Goal: Task Accomplishment & Management: Complete application form

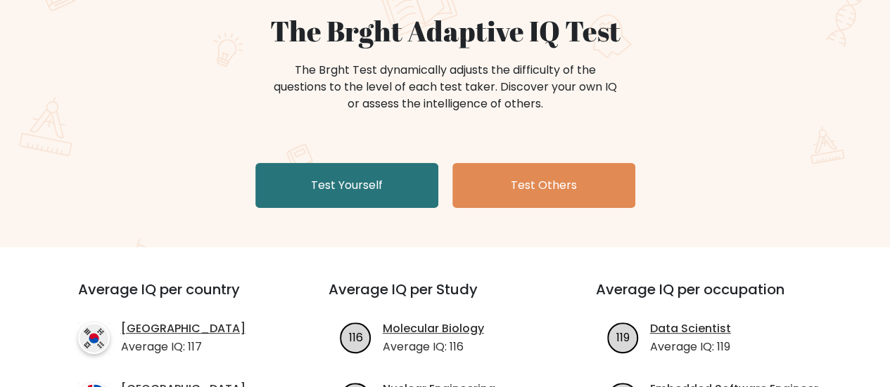
scroll to position [141, 0]
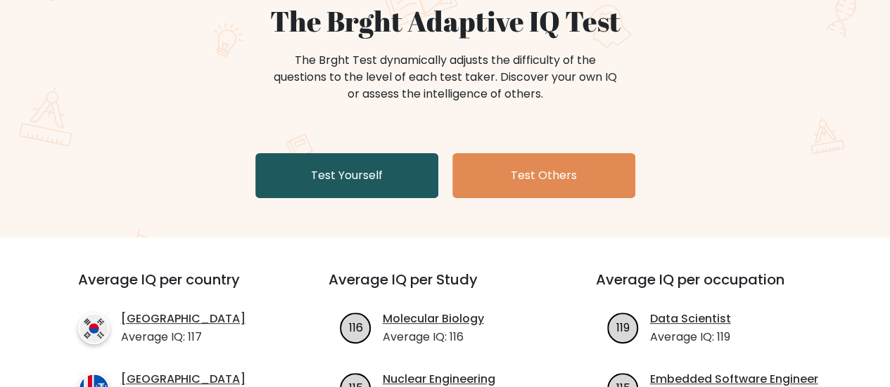
click at [320, 181] on link "Test Yourself" at bounding box center [346, 175] width 183 height 45
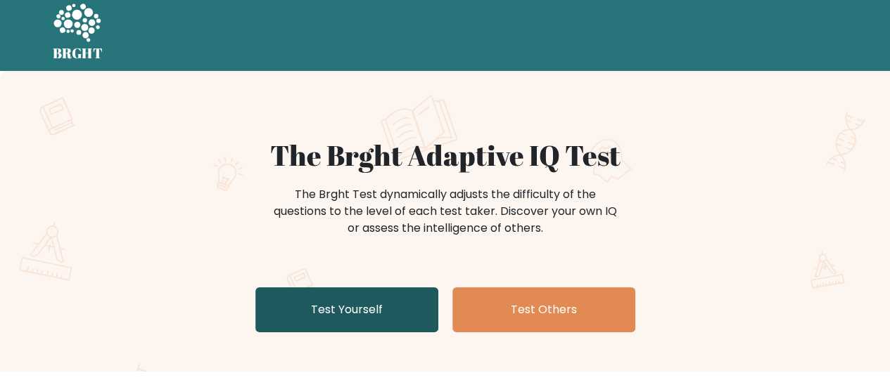
scroll to position [0, 0]
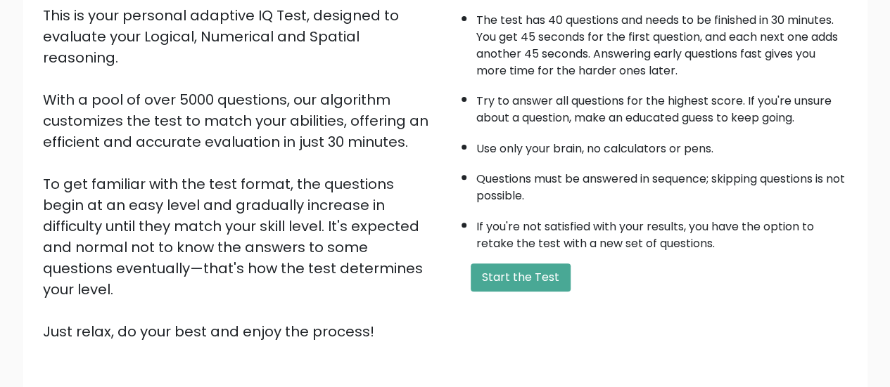
scroll to position [256, 0]
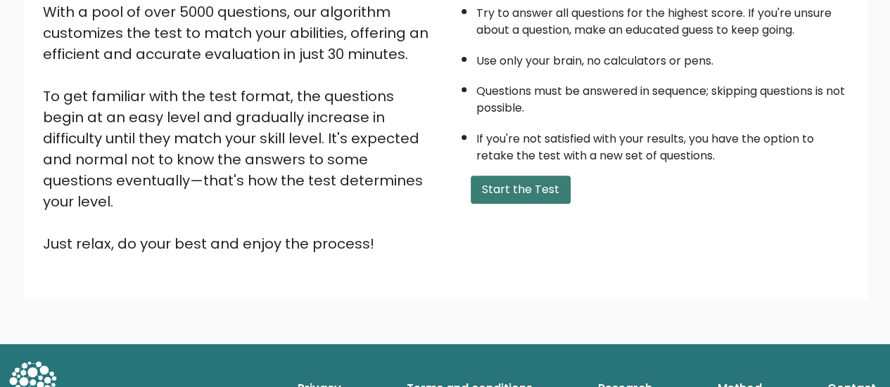
click at [491, 178] on button "Start the Test" at bounding box center [520, 190] width 100 height 28
click at [536, 191] on button "Start the Test" at bounding box center [520, 190] width 100 height 28
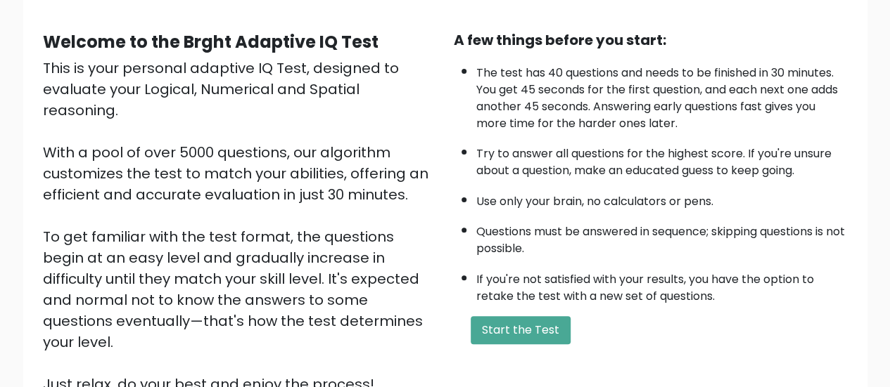
scroll to position [0, 0]
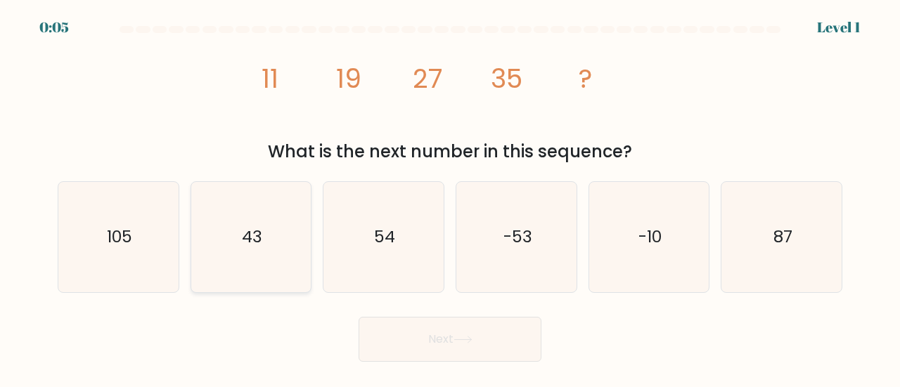
click at [273, 256] on icon "43" at bounding box center [251, 237] width 110 height 110
click at [450, 198] on input "b. 43" at bounding box center [450, 196] width 1 height 4
radio input "true"
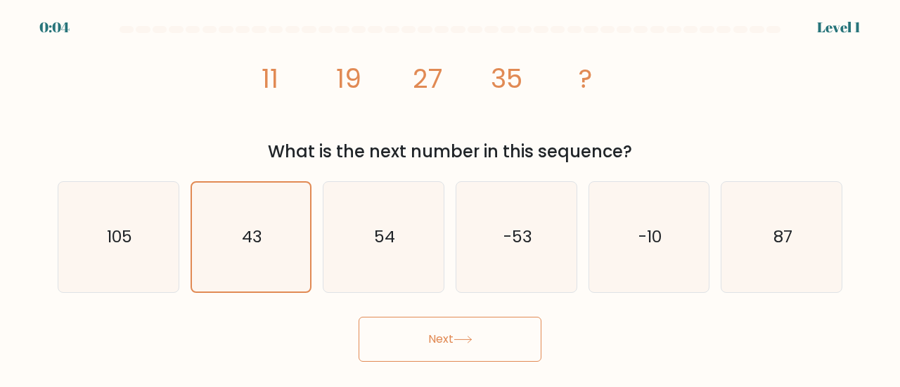
drag, startPoint x: 497, startPoint y: 364, endPoint x: 494, endPoint y: 349, distance: 15.2
click at [496, 364] on body "0:04 Level 1" at bounding box center [450, 193] width 900 height 387
click at [494, 345] on button "Next" at bounding box center [450, 339] width 183 height 45
click at [492, 343] on button "Next" at bounding box center [450, 339] width 183 height 45
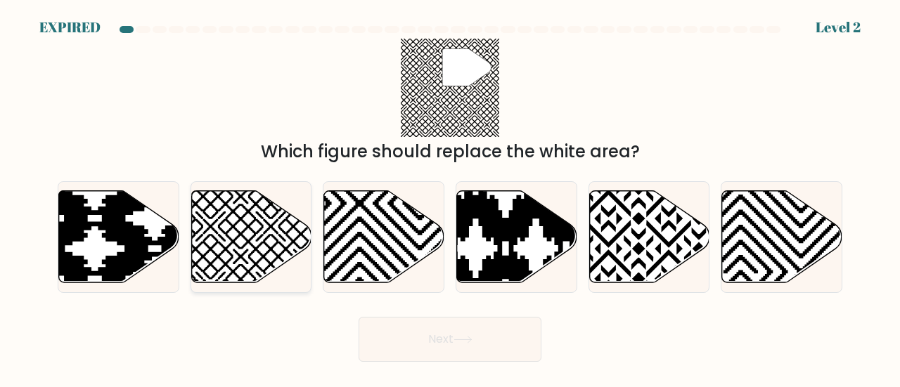
click at [241, 224] on icon at bounding box center [251, 237] width 120 height 92
click at [450, 198] on input "b." at bounding box center [450, 196] width 1 height 4
radio input "true"
click at [236, 231] on icon at bounding box center [210, 287] width 242 height 242
click at [450, 198] on input "b." at bounding box center [450, 196] width 1 height 4
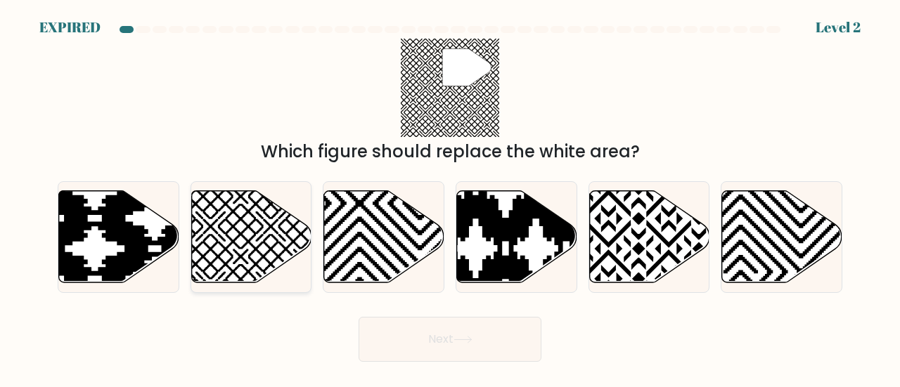
radio input "true"
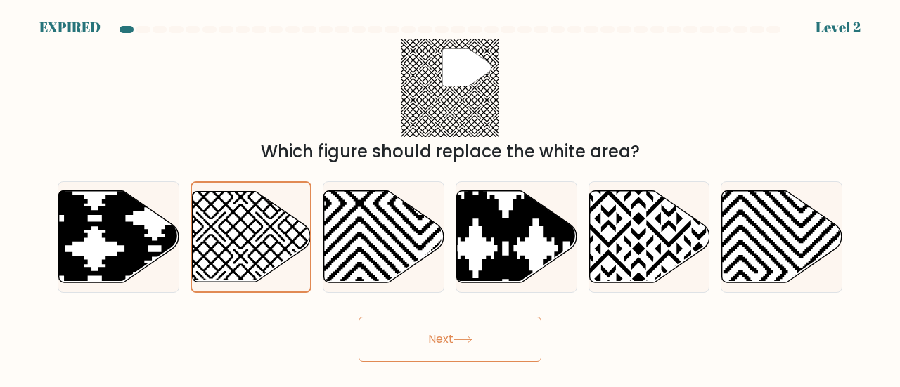
click at [428, 339] on button "Next" at bounding box center [450, 339] width 183 height 45
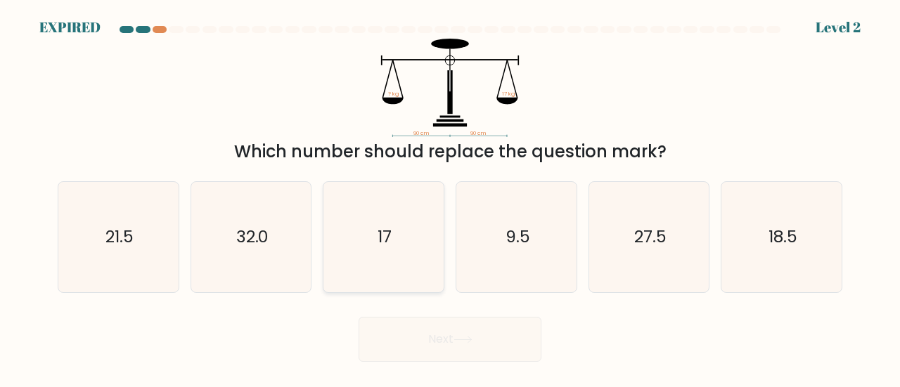
click at [387, 240] on text "17" at bounding box center [385, 236] width 14 height 23
click at [450, 198] on input "c. 17" at bounding box center [450, 196] width 1 height 4
radio input "true"
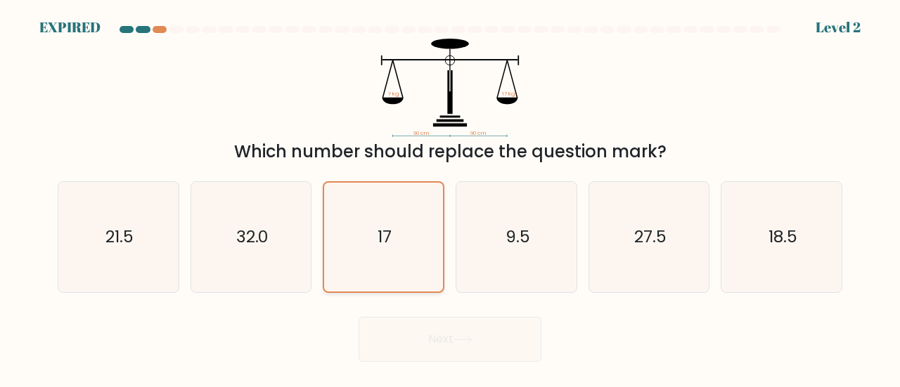
click at [406, 255] on icon "17" at bounding box center [383, 237] width 109 height 109
click at [450, 198] on input "c. 17" at bounding box center [450, 196] width 1 height 4
click at [425, 340] on div "Next" at bounding box center [450, 336] width 802 height 52
click at [434, 340] on div "Next" at bounding box center [450, 336] width 802 height 52
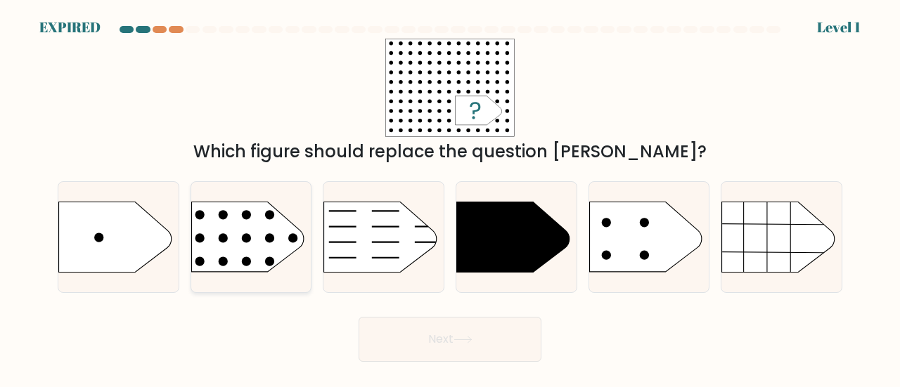
click at [247, 241] on circle at bounding box center [246, 238] width 9 height 9
click at [450, 198] on input "b." at bounding box center [450, 196] width 1 height 4
radio input "true"
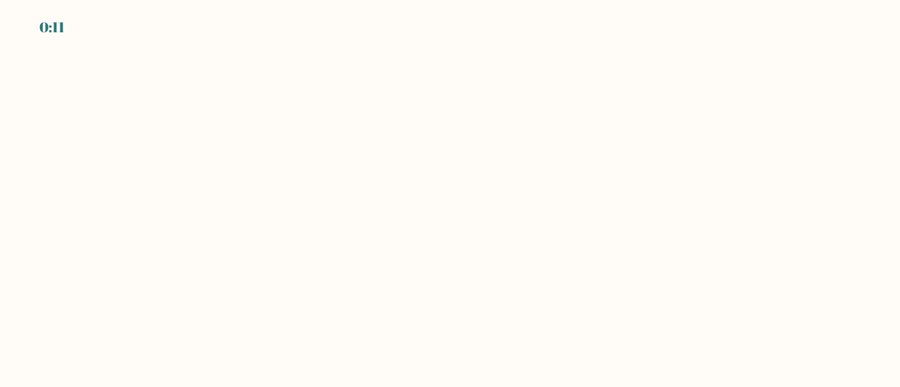
click at [392, 283] on body "0:11" at bounding box center [450, 193] width 900 height 387
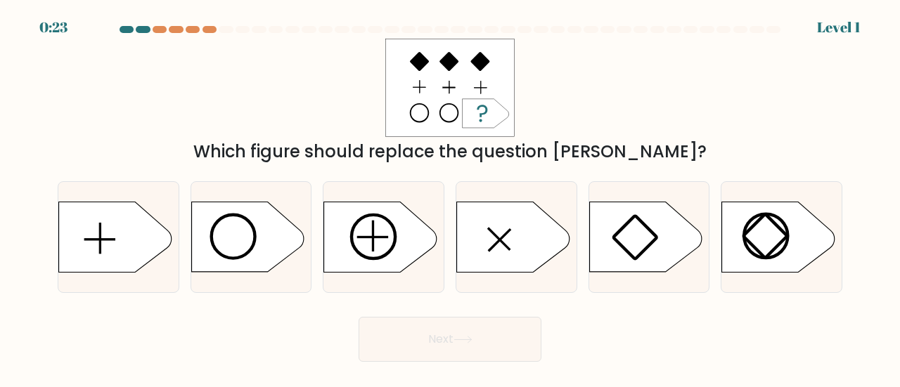
drag, startPoint x: 156, startPoint y: 32, endPoint x: 196, endPoint y: 65, distance: 51.9
click at [191, 61] on form "a." at bounding box center [450, 194] width 900 height 336
click at [346, 110] on div "Which figure should replace the question [PERSON_NAME]?" at bounding box center [450, 102] width 802 height 126
click at [252, 230] on circle at bounding box center [233, 237] width 44 height 44
click at [450, 198] on input "b." at bounding box center [450, 196] width 1 height 4
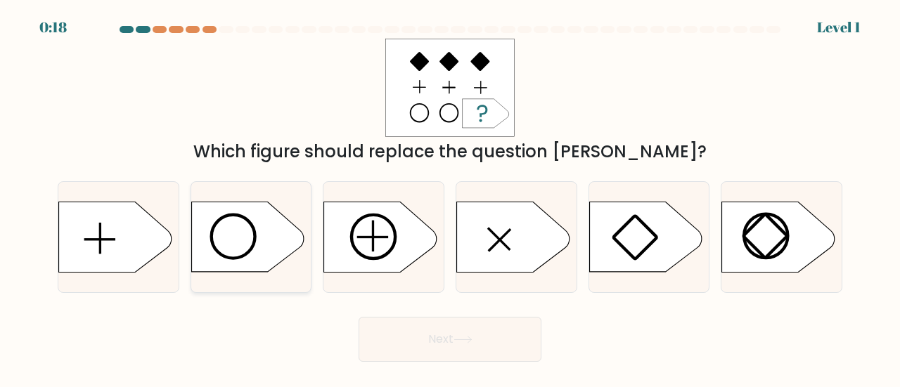
radio input "true"
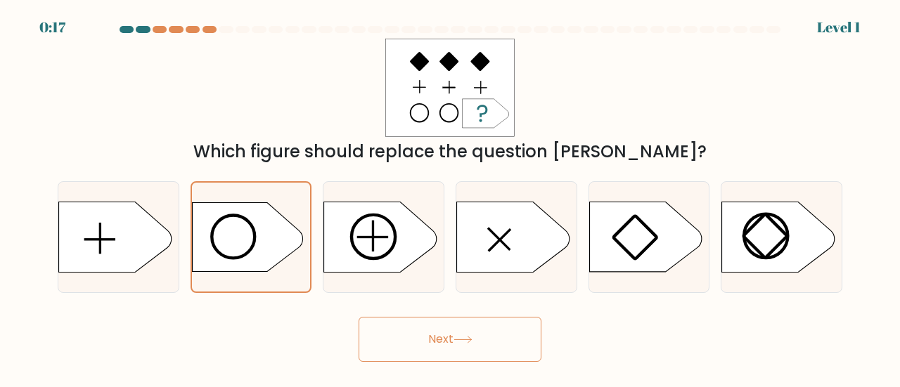
click at [413, 335] on button "Next" at bounding box center [450, 339] width 183 height 45
click at [449, 334] on button "Next" at bounding box center [450, 339] width 183 height 45
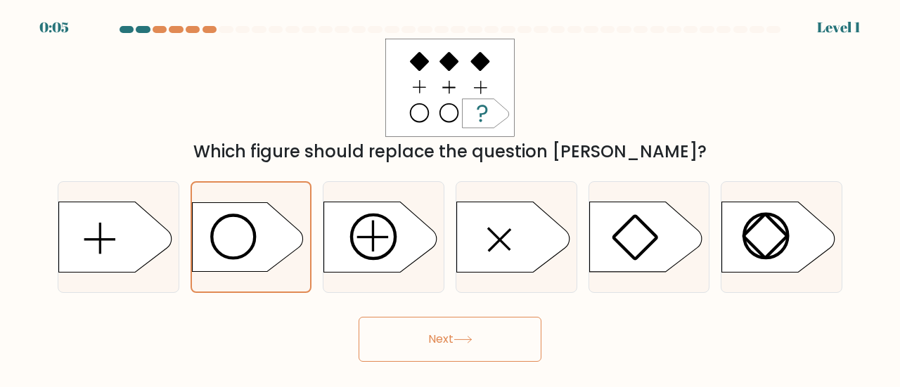
click at [475, 359] on button "Next" at bounding box center [450, 339] width 183 height 45
click at [473, 345] on button "Next" at bounding box center [450, 339] width 183 height 45
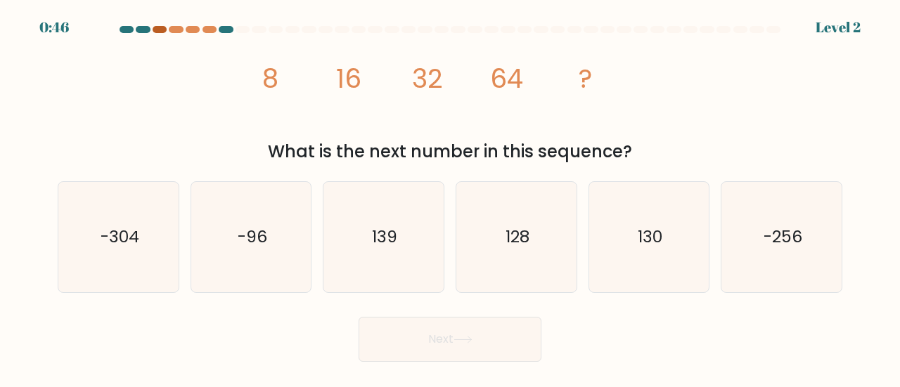
click at [155, 29] on div at bounding box center [160, 29] width 14 height 7
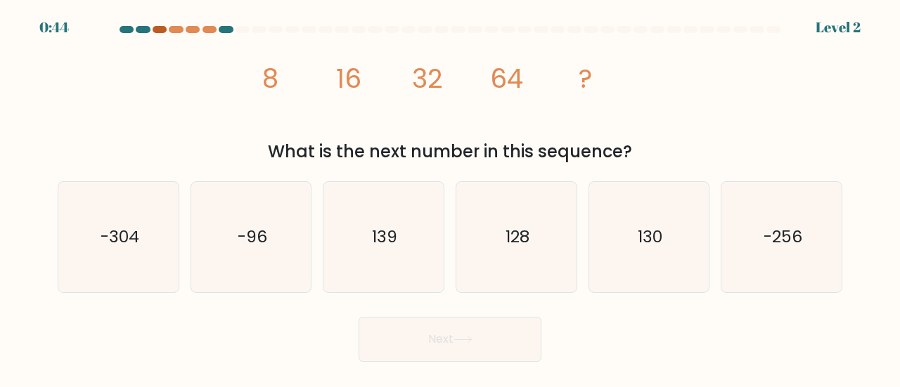
click at [155, 29] on div at bounding box center [160, 29] width 14 height 7
click at [541, 235] on icon "128" at bounding box center [516, 237] width 110 height 110
click at [451, 198] on input "d. 128" at bounding box center [450, 196] width 1 height 4
radio input "true"
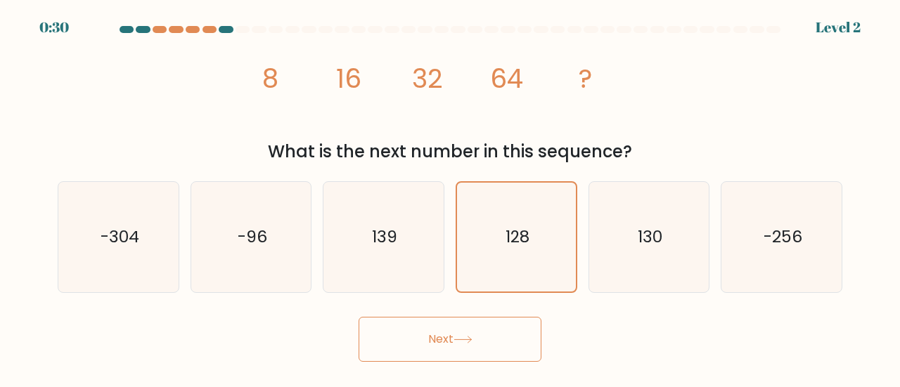
click at [442, 335] on button "Next" at bounding box center [450, 339] width 183 height 45
click at [442, 334] on button "Next" at bounding box center [450, 339] width 183 height 45
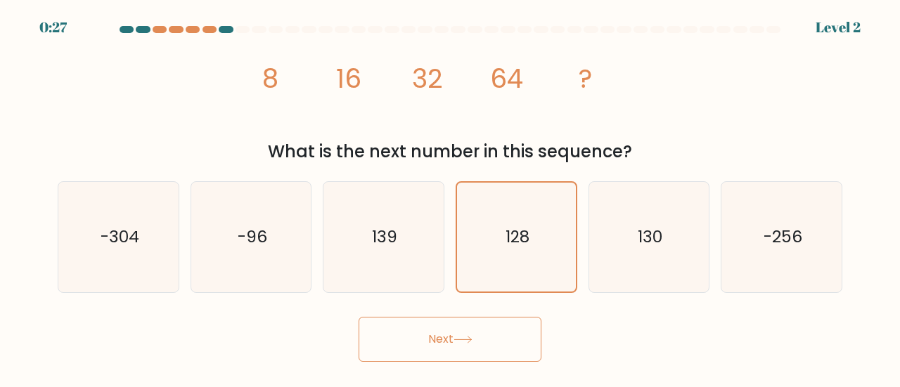
click at [453, 345] on button "Next" at bounding box center [450, 339] width 183 height 45
click at [456, 345] on button "Next" at bounding box center [450, 339] width 183 height 45
click at [461, 345] on button "Next" at bounding box center [450, 339] width 183 height 45
click at [402, 341] on button "Next" at bounding box center [450, 339] width 183 height 45
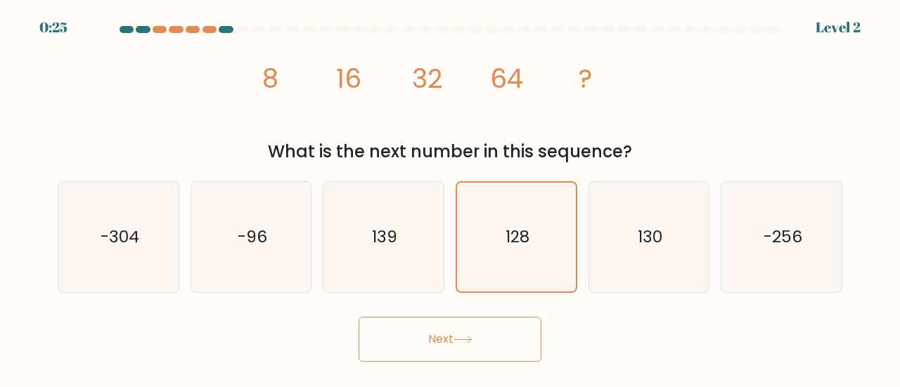
click at [416, 338] on button "Next" at bounding box center [450, 339] width 183 height 45
click at [421, 338] on button "Next" at bounding box center [450, 339] width 183 height 45
drag, startPoint x: 436, startPoint y: 332, endPoint x: 446, endPoint y: 333, distance: 9.9
click at [436, 333] on button "Next" at bounding box center [450, 339] width 183 height 45
click at [444, 333] on button "Next" at bounding box center [450, 339] width 183 height 45
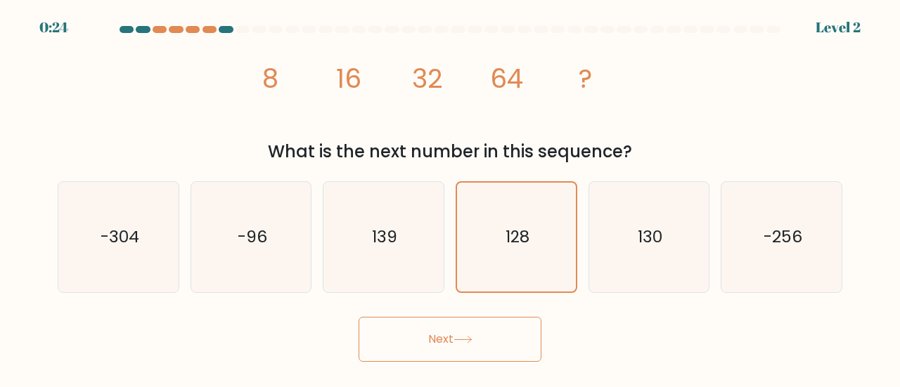
click at [434, 309] on form at bounding box center [450, 194] width 900 height 336
click at [450, 337] on button "Next" at bounding box center [450, 339] width 183 height 45
click at [473, 343] on icon at bounding box center [463, 340] width 19 height 8
click at [476, 342] on button "Next" at bounding box center [450, 339] width 183 height 45
drag, startPoint x: 477, startPoint y: 342, endPoint x: 482, endPoint y: 338, distance: 7.5
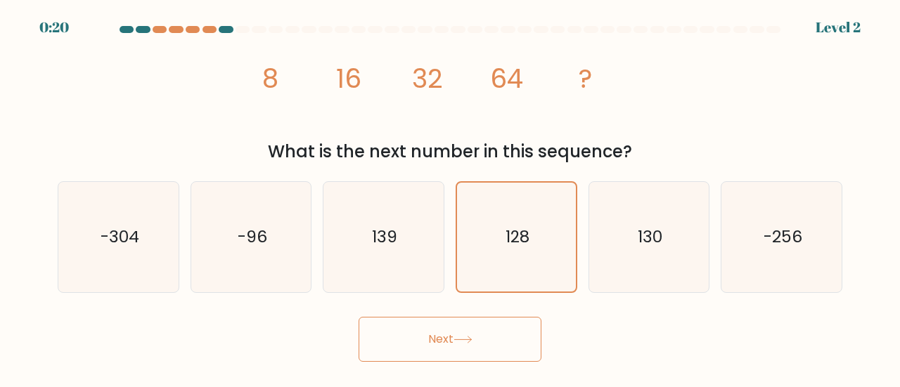
click at [477, 342] on button "Next" at bounding box center [450, 339] width 183 height 45
click at [529, 272] on icon "128" at bounding box center [516, 237] width 109 height 109
click at [451, 198] on input "d. 128" at bounding box center [450, 196] width 1 height 4
click at [495, 354] on button "Next" at bounding box center [450, 339] width 183 height 45
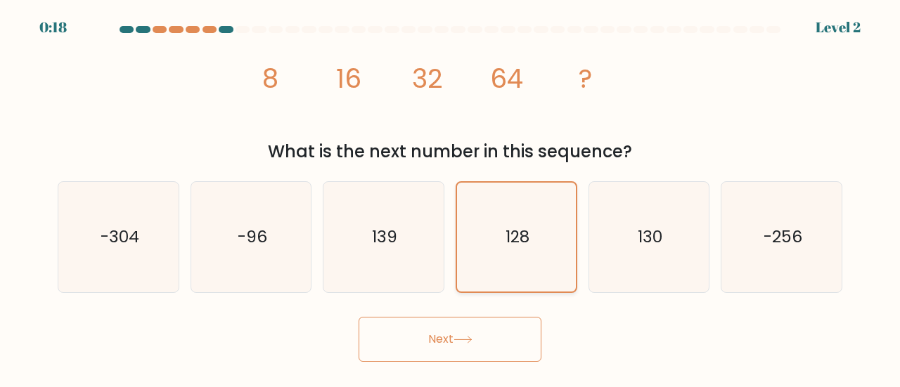
click at [515, 286] on icon "128" at bounding box center [516, 237] width 109 height 109
click at [451, 198] on input "d. 128" at bounding box center [450, 196] width 1 height 4
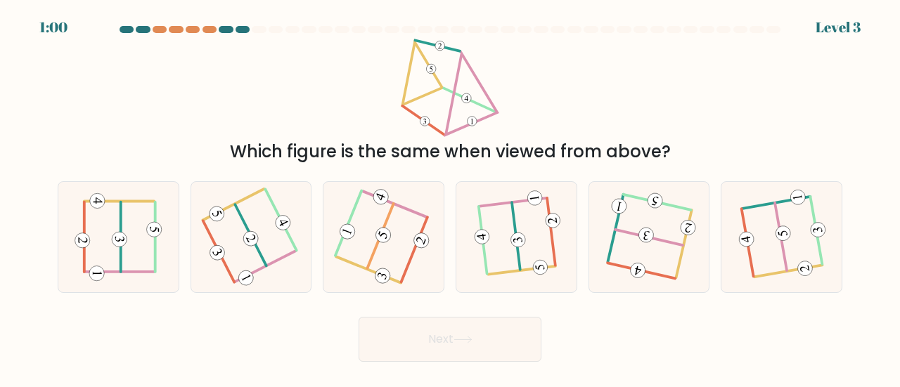
click at [409, 334] on button "Next" at bounding box center [450, 339] width 183 height 45
click at [581, 61] on div "Which figure is the same when viewed from above?" at bounding box center [450, 102] width 802 height 126
click at [263, 257] on 208 at bounding box center [251, 235] width 32 height 61
click at [450, 198] on input "b." at bounding box center [450, 196] width 1 height 4
radio input "true"
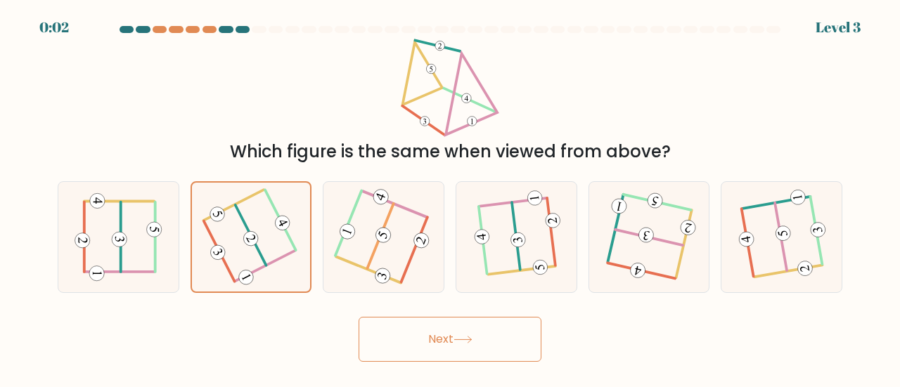
click at [436, 342] on button "Next" at bounding box center [450, 339] width 183 height 45
click at [444, 330] on button "Next" at bounding box center [450, 339] width 183 height 45
click at [444, 331] on button "Next" at bounding box center [450, 339] width 183 height 45
click at [444, 328] on button "Next" at bounding box center [450, 339] width 183 height 45
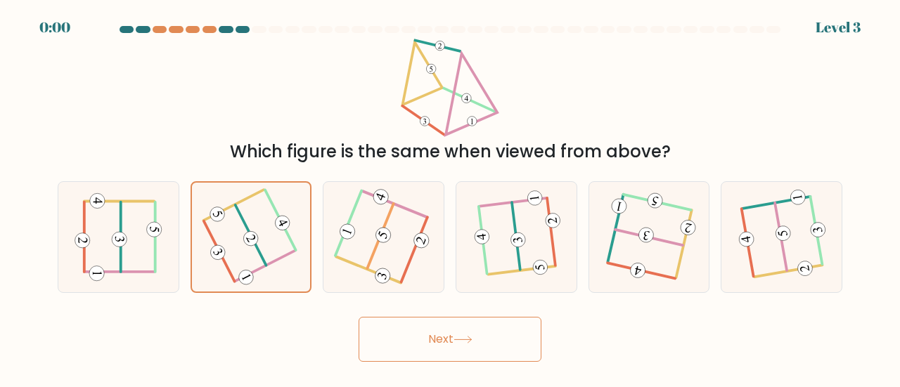
click at [444, 328] on div "Next" at bounding box center [450, 336] width 802 height 52
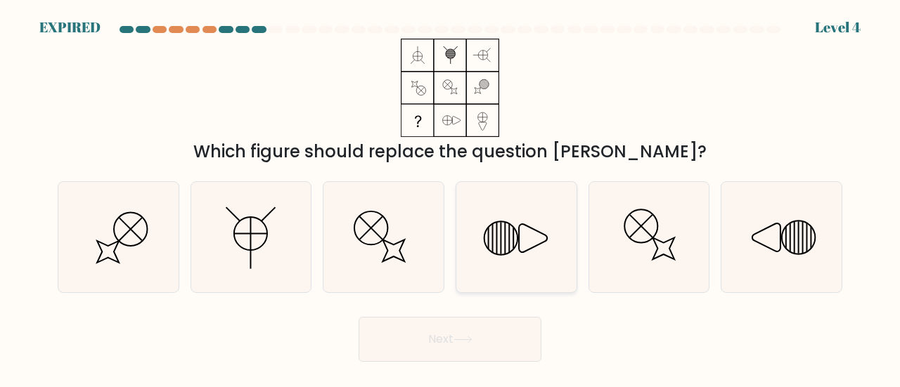
click at [532, 248] on icon at bounding box center [533, 238] width 28 height 28
click at [451, 198] on input "d." at bounding box center [450, 196] width 1 height 4
radio input "true"
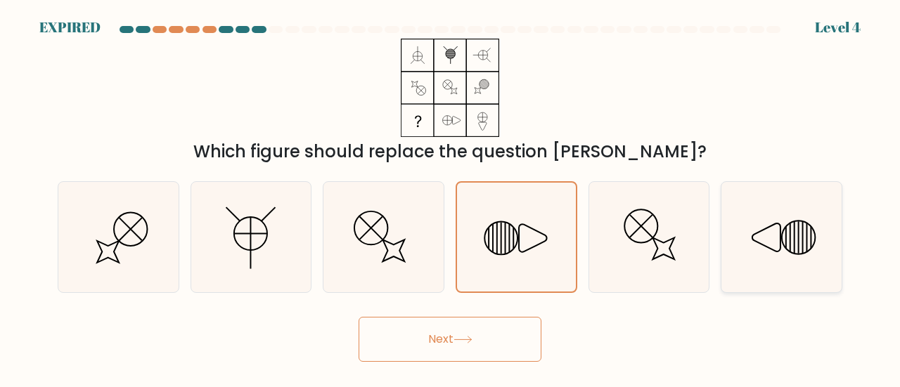
click at [810, 237] on icon at bounding box center [781, 237] width 110 height 110
click at [451, 198] on input "f." at bounding box center [450, 196] width 1 height 4
radio input "true"
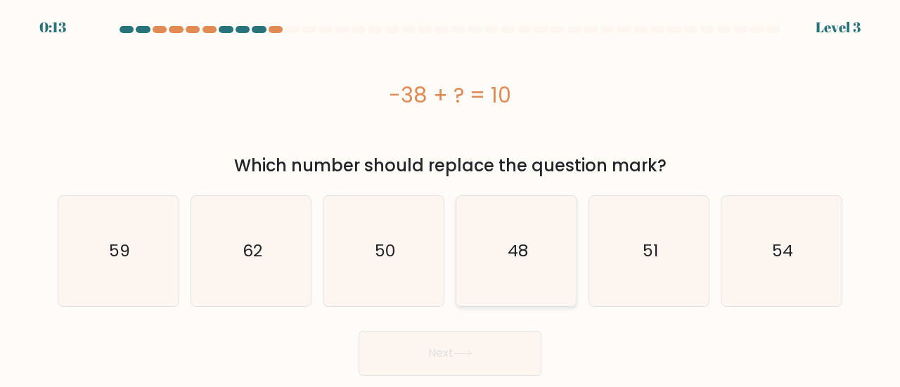
click at [497, 231] on icon "48" at bounding box center [516, 251] width 110 height 110
click at [451, 198] on input "d. 48" at bounding box center [450, 196] width 1 height 4
radio input "true"
click at [459, 350] on icon at bounding box center [463, 354] width 19 height 8
click at [412, 350] on button "Next" at bounding box center [450, 353] width 183 height 45
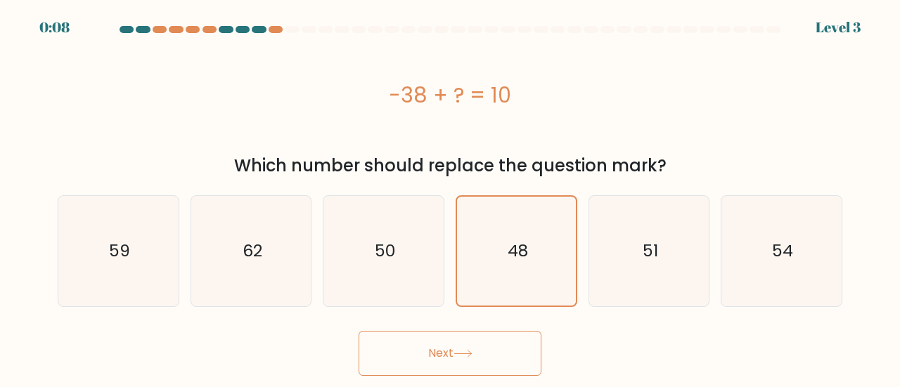
click at [412, 347] on button "Next" at bounding box center [450, 353] width 183 height 45
click at [412, 344] on button "Next" at bounding box center [450, 353] width 183 height 45
click at [412, 343] on button "Next" at bounding box center [450, 353] width 183 height 45
click at [454, 357] on button "Next" at bounding box center [450, 353] width 183 height 45
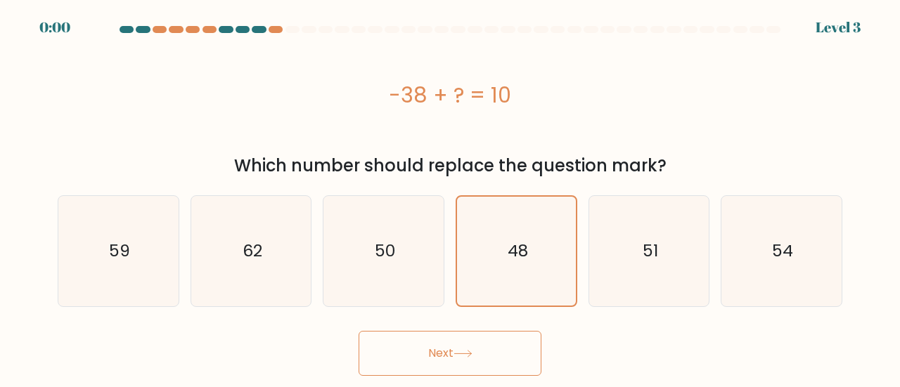
click at [454, 357] on button "Next" at bounding box center [450, 353] width 183 height 45
